Goal: Find specific page/section: Find specific page/section

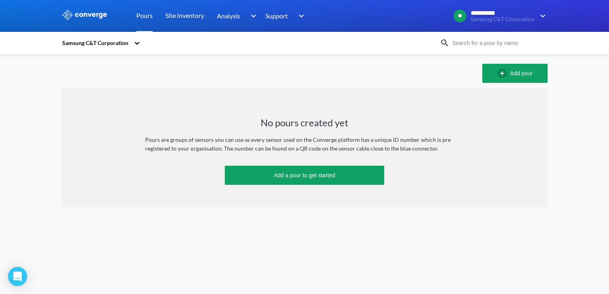
click at [135, 42] on icon at bounding box center [137, 43] width 5 height 3
click at [121, 68] on div "Construction of interchange 4,6 Stretch C3&C1 Highway 55" at bounding box center [101, 73] width 80 height 33
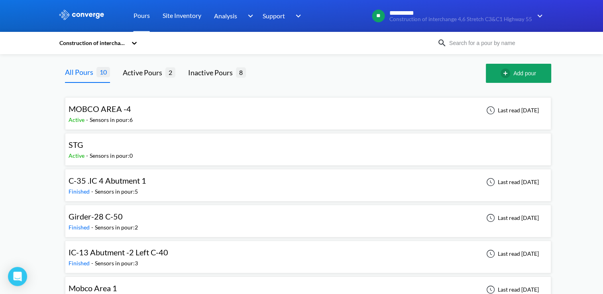
click at [116, 115] on div "MOBCO AREA -4" at bounding box center [99, 109] width 63 height 12
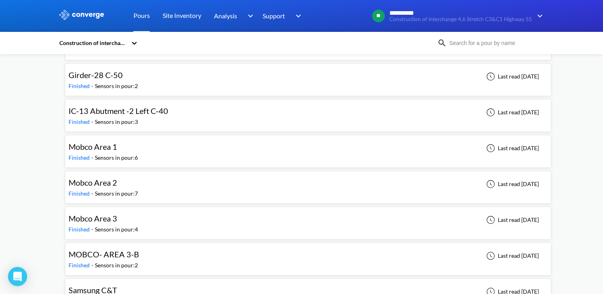
scroll to position [163, 0]
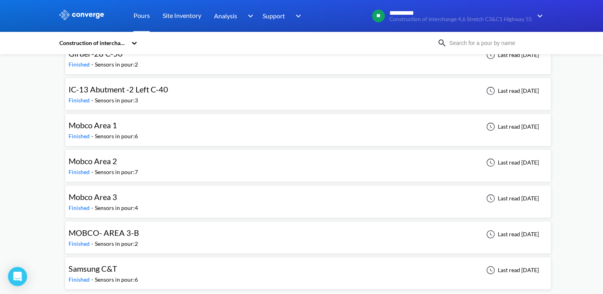
click at [120, 194] on div "Mobco Area 3" at bounding box center [102, 197] width 69 height 12
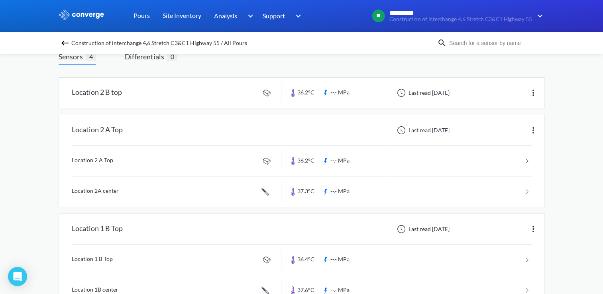
scroll to position [21, 0]
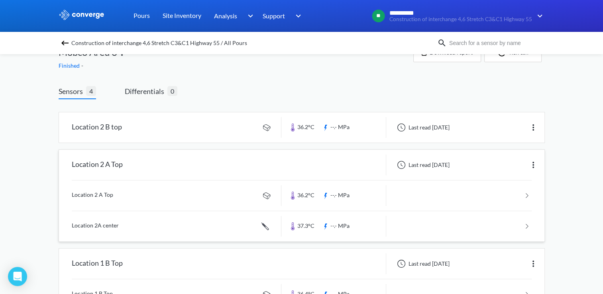
click at [525, 194] on link at bounding box center [302, 195] width 460 height 30
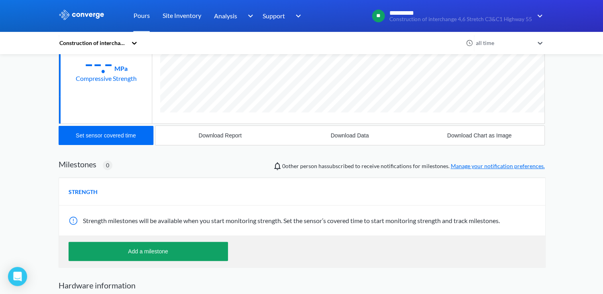
scroll to position [40, 0]
